Goal: Task Accomplishment & Management: Manage account settings

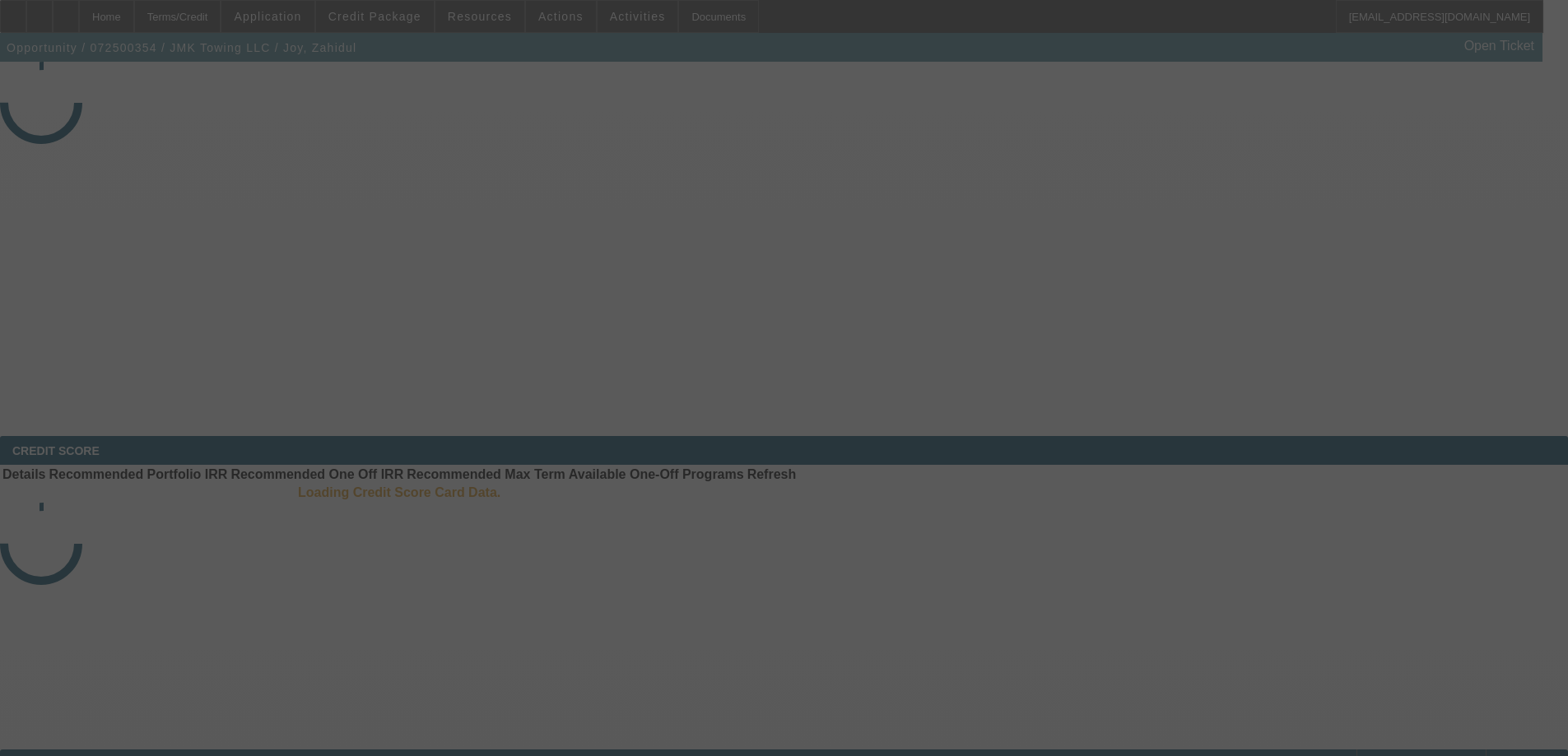
select select "3"
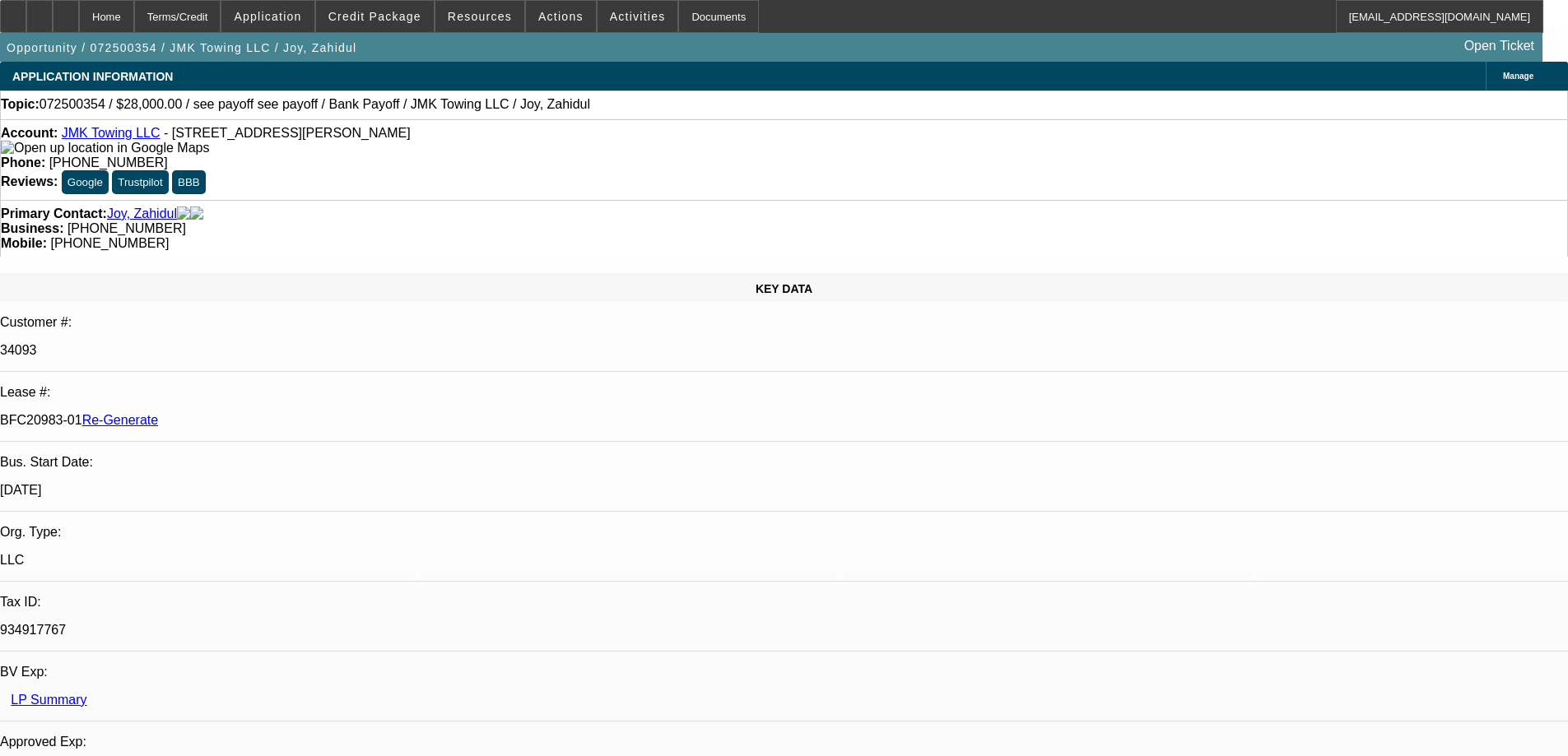
select select "0"
select select "6"
click at [405, 24] on span at bounding box center [374, 16] width 117 height 39
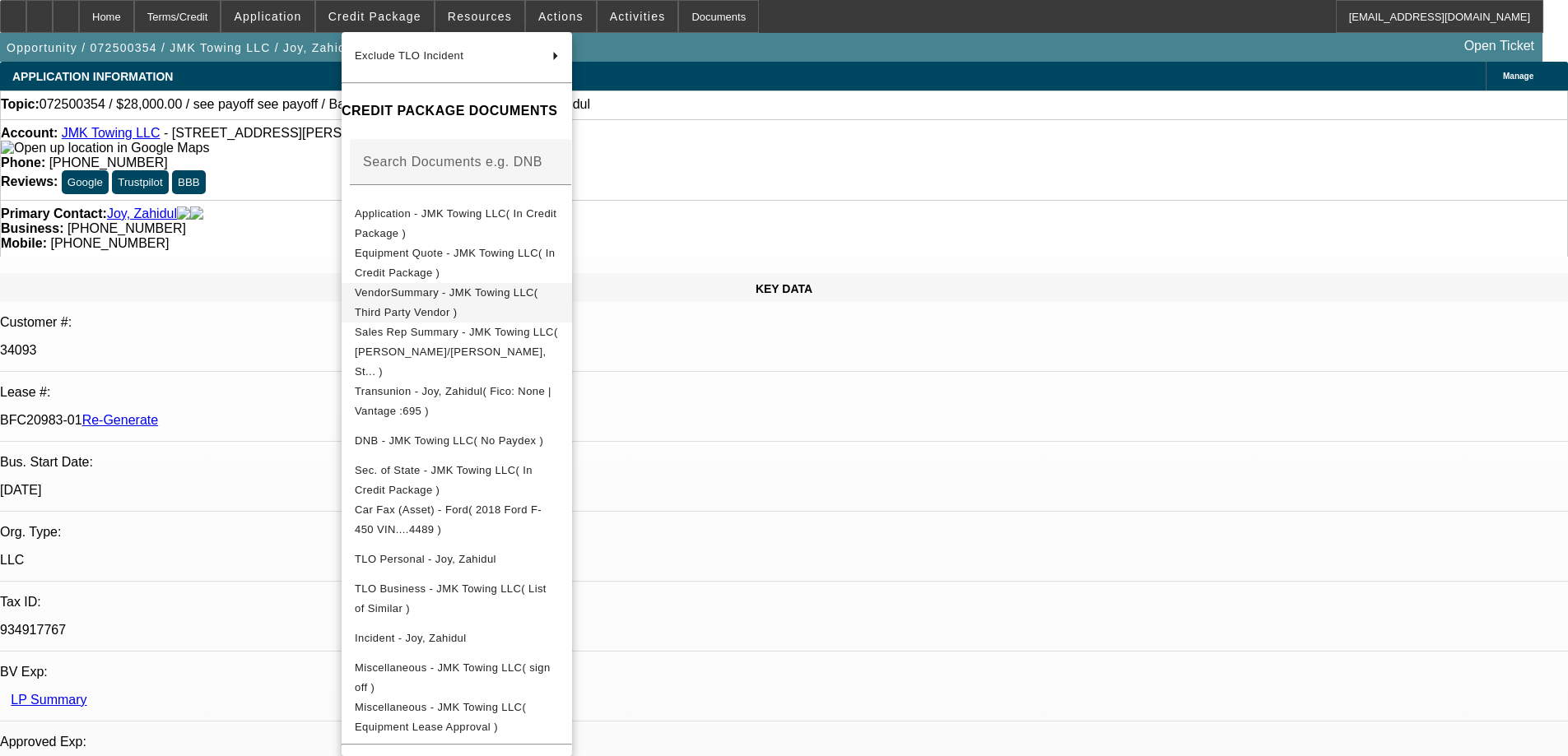
scroll to position [165, 0]
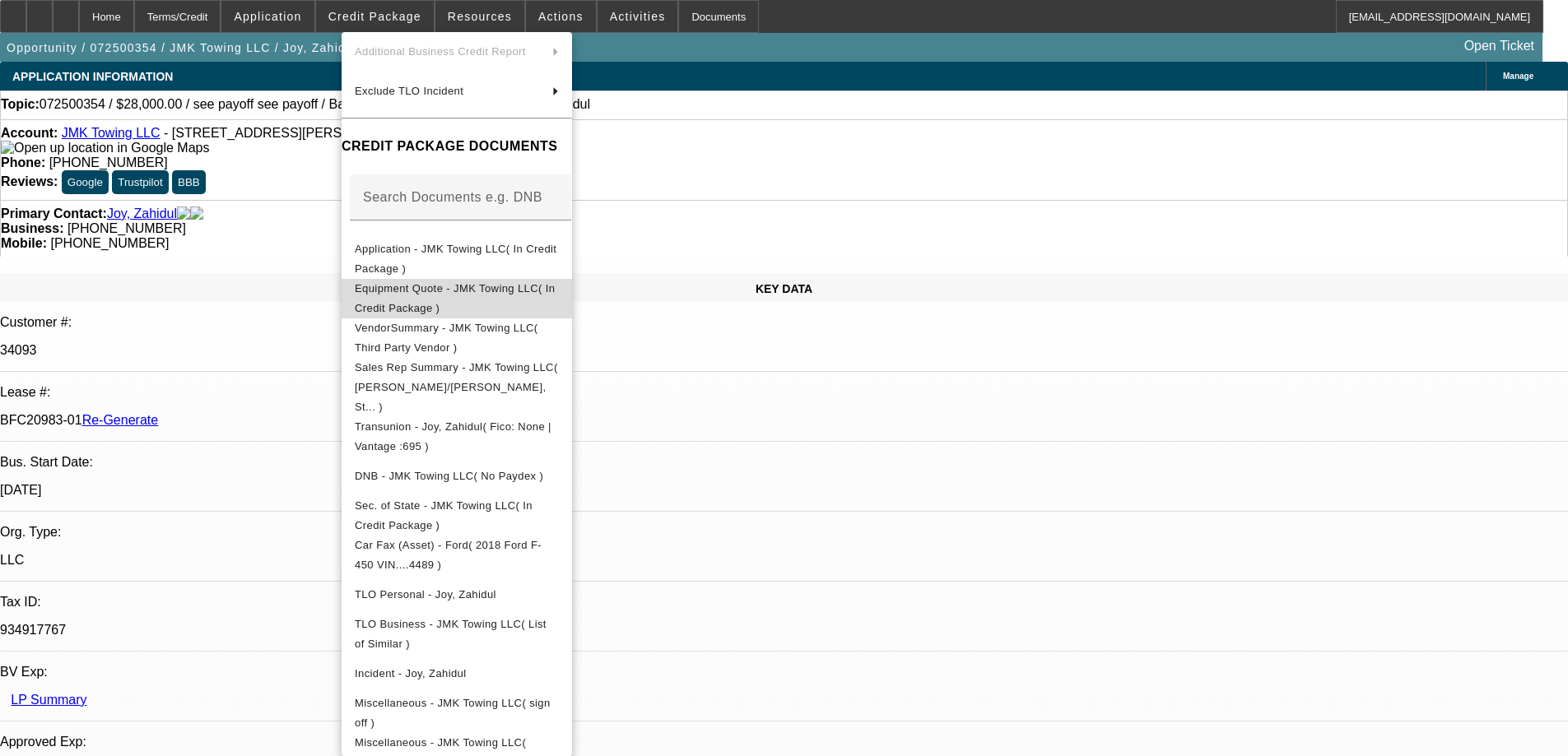
click at [431, 296] on span "Equipment Quote - JMK Towing LLC( In Credit Package )" at bounding box center [455, 298] width 200 height 32
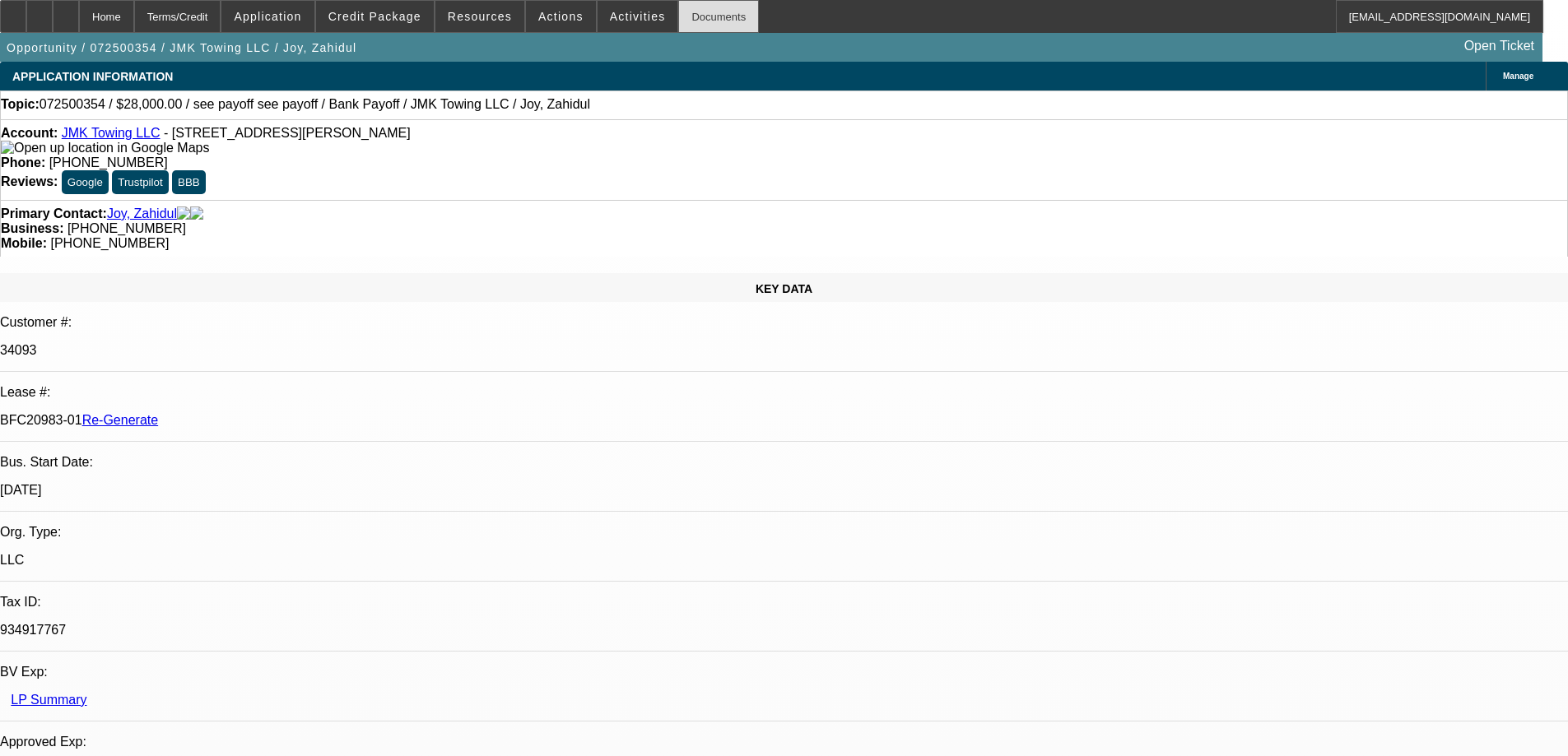
click at [701, 6] on div "Documents" at bounding box center [718, 16] width 81 height 33
click at [397, 15] on span "Credit Package" at bounding box center [375, 16] width 93 height 13
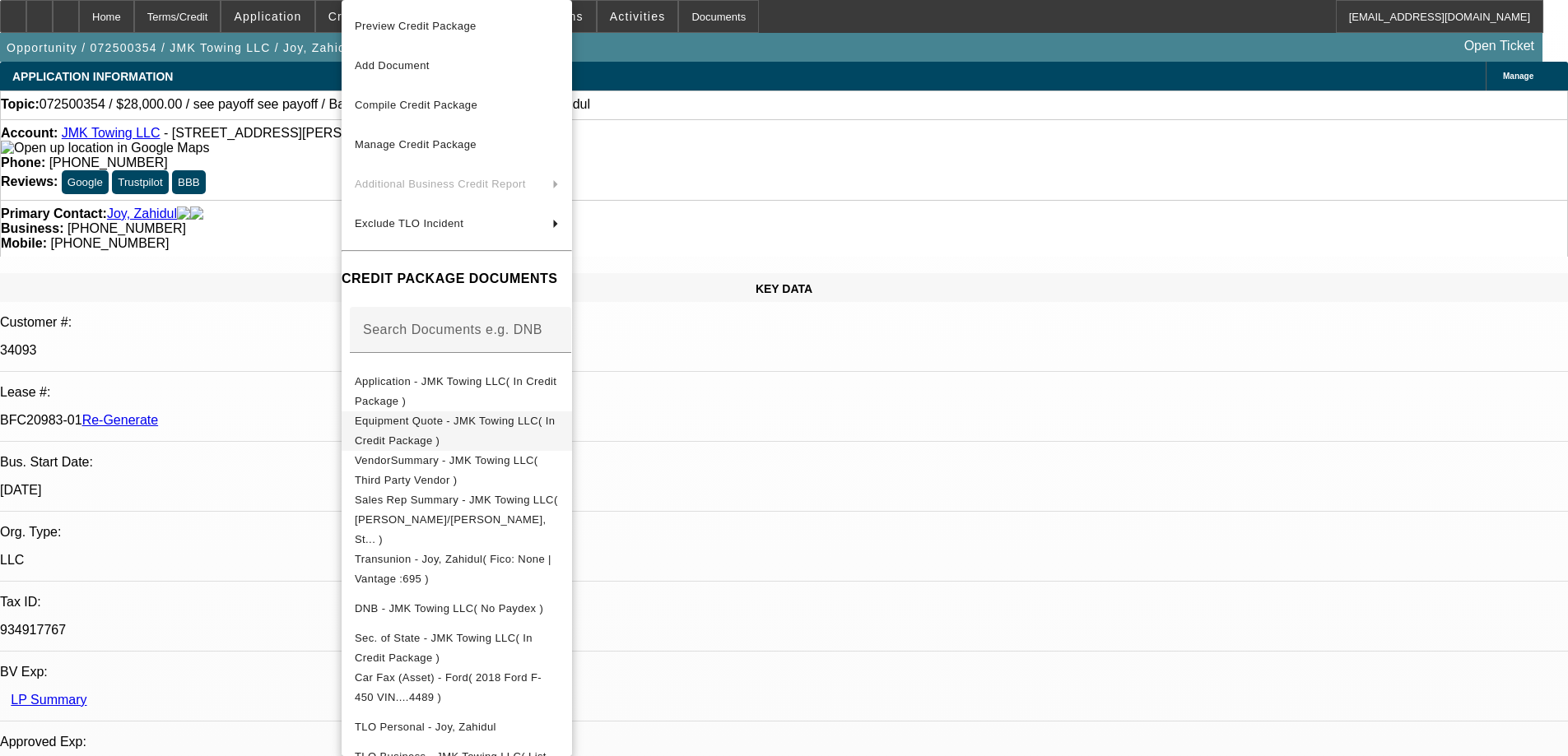
click at [432, 431] on span "Equipment Quote - JMK Towing LLC( In Credit Package )" at bounding box center [457, 431] width 204 height 39
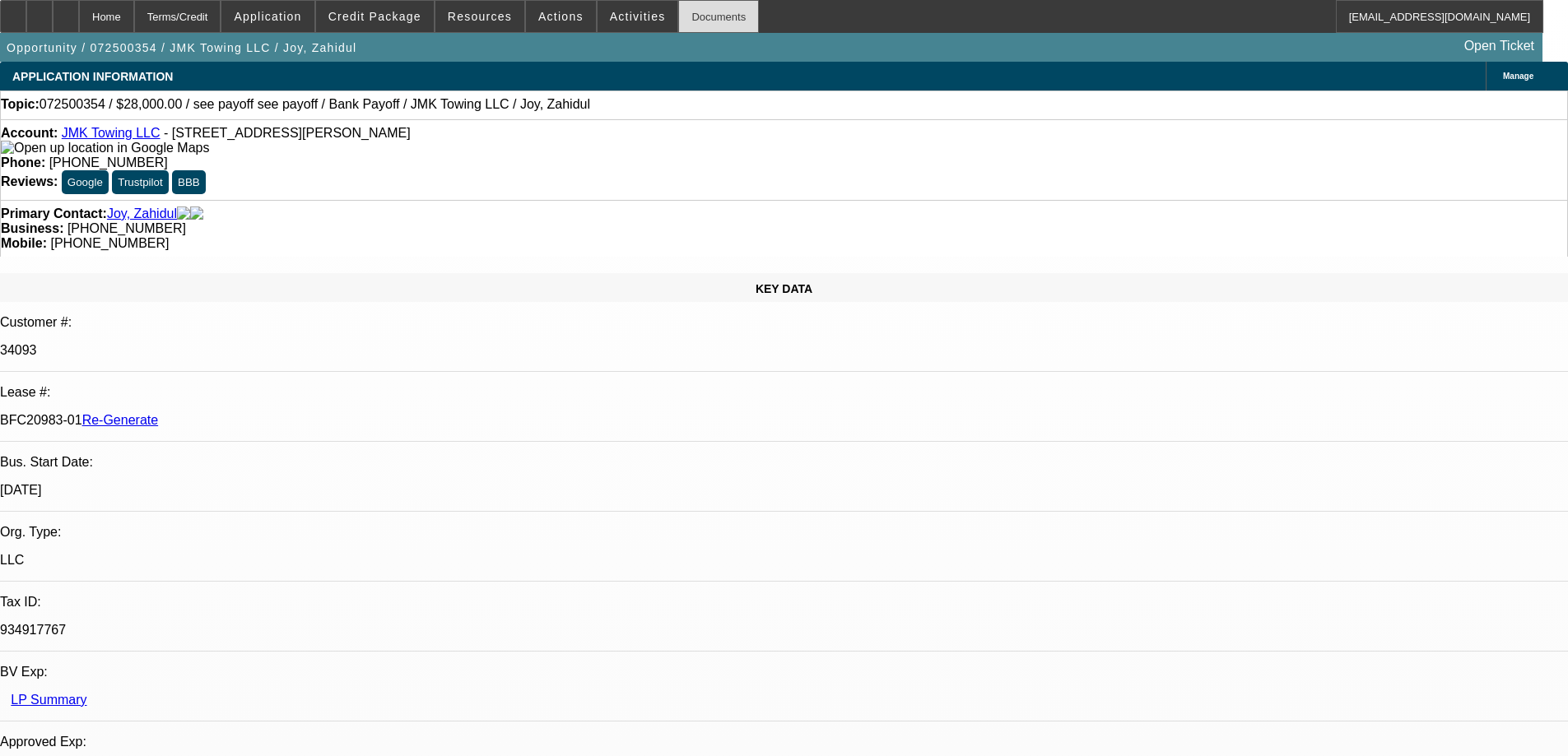
click at [699, 14] on div "Documents" at bounding box center [718, 16] width 81 height 33
